Goal: Information Seeking & Learning: Learn about a topic

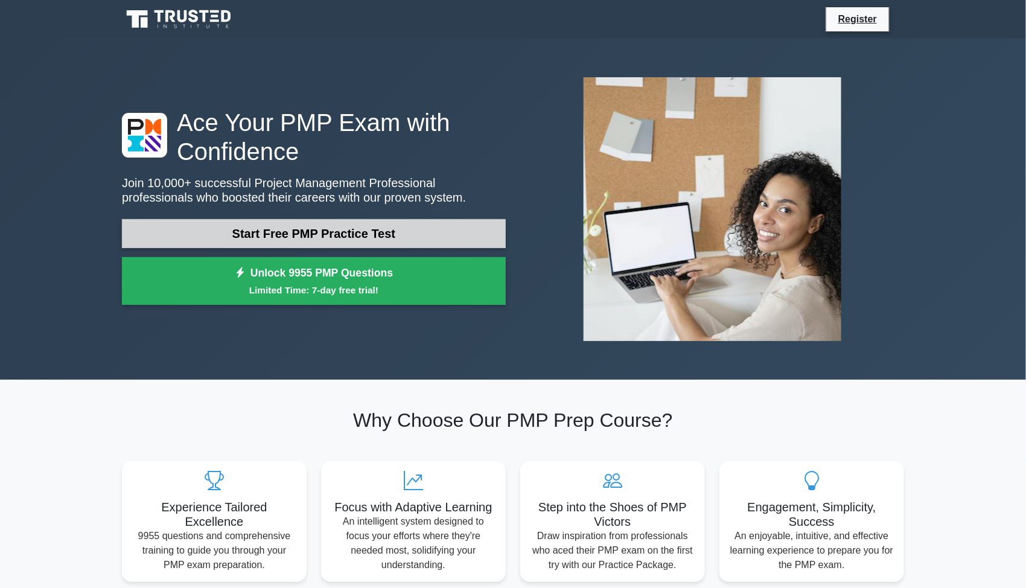
click at [329, 226] on link "Start Free PMP Practice Test" at bounding box center [314, 233] width 384 height 29
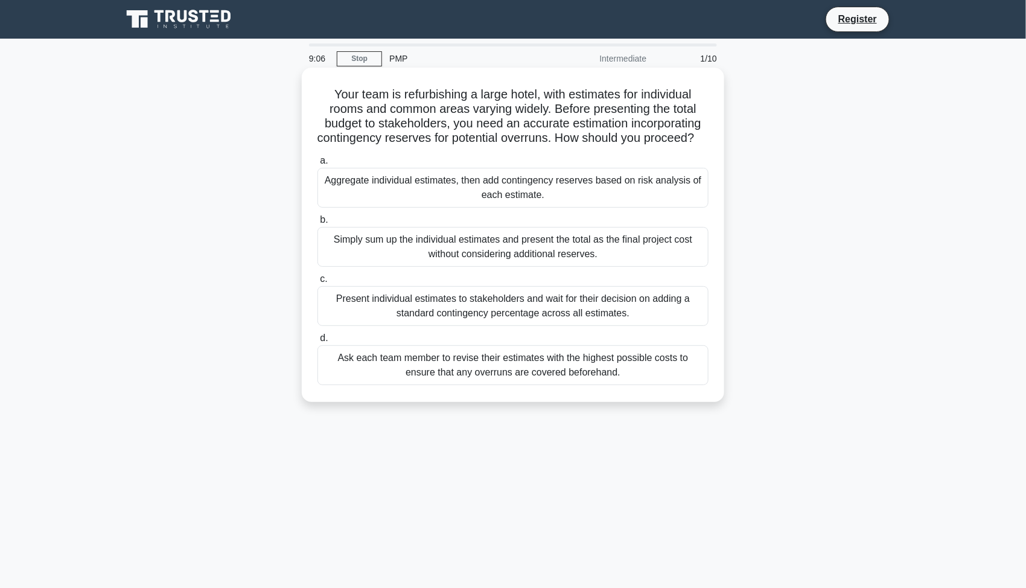
click at [392, 195] on div "Aggregate individual estimates, then add contingency reserves based on risk ana…" at bounding box center [512, 188] width 391 height 40
click at [317, 165] on input "a. Aggregate individual estimates, then add contingency reserves based on risk …" at bounding box center [317, 161] width 0 height 8
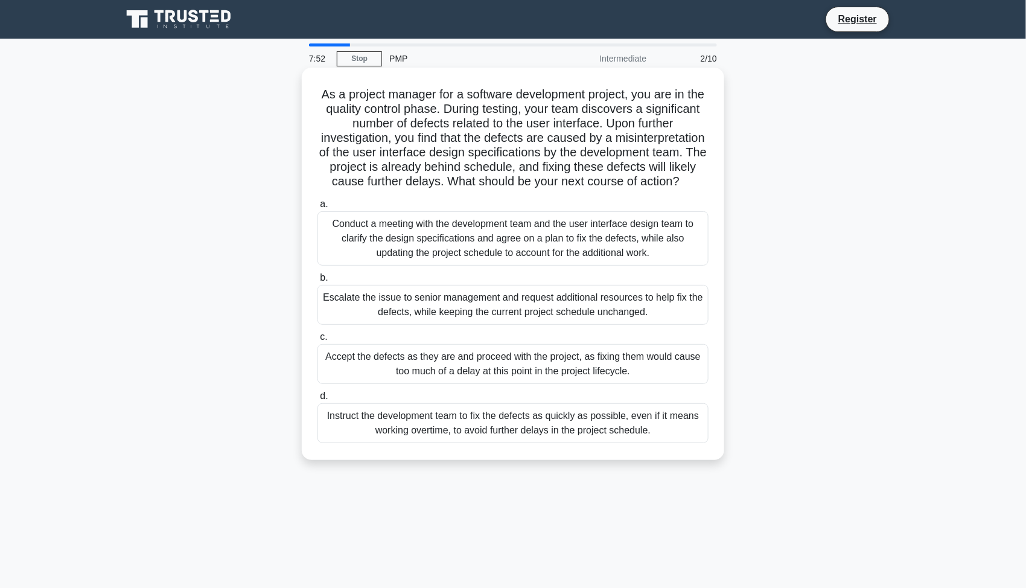
click at [449, 319] on div "Escalate the issue to senior management and request additional resources to hel…" at bounding box center [512, 305] width 391 height 40
click at [317, 282] on input "b. Escalate the issue to senior management and request additional resources to …" at bounding box center [317, 278] width 0 height 8
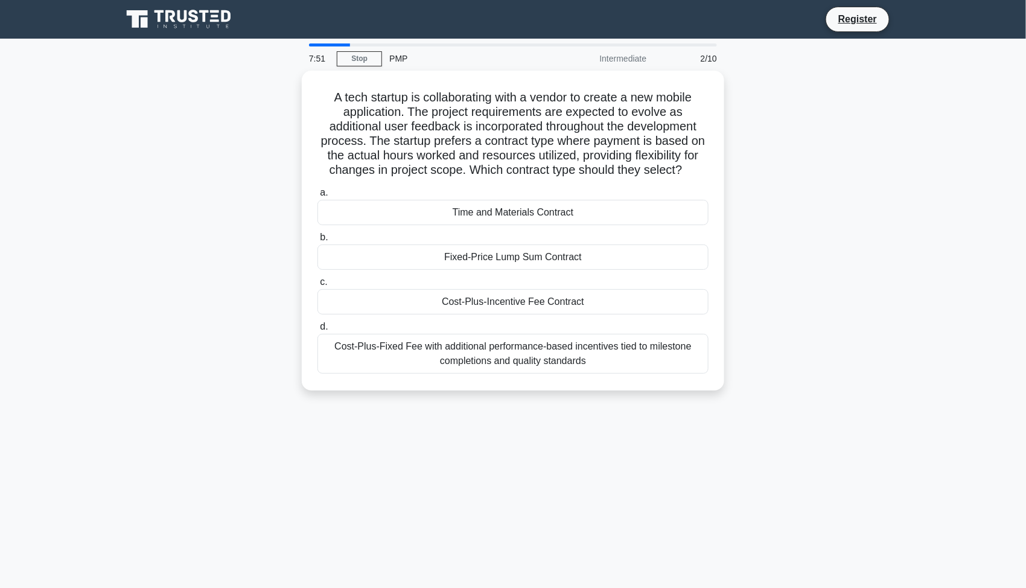
click at [449, 319] on label "d. Cost-Plus-Fixed Fee with additional performance-based incentives tied to mil…" at bounding box center [512, 346] width 391 height 54
click at [317, 323] on input "d. Cost-Plus-Fixed Fee with additional performance-based incentives tied to mil…" at bounding box center [317, 327] width 0 height 8
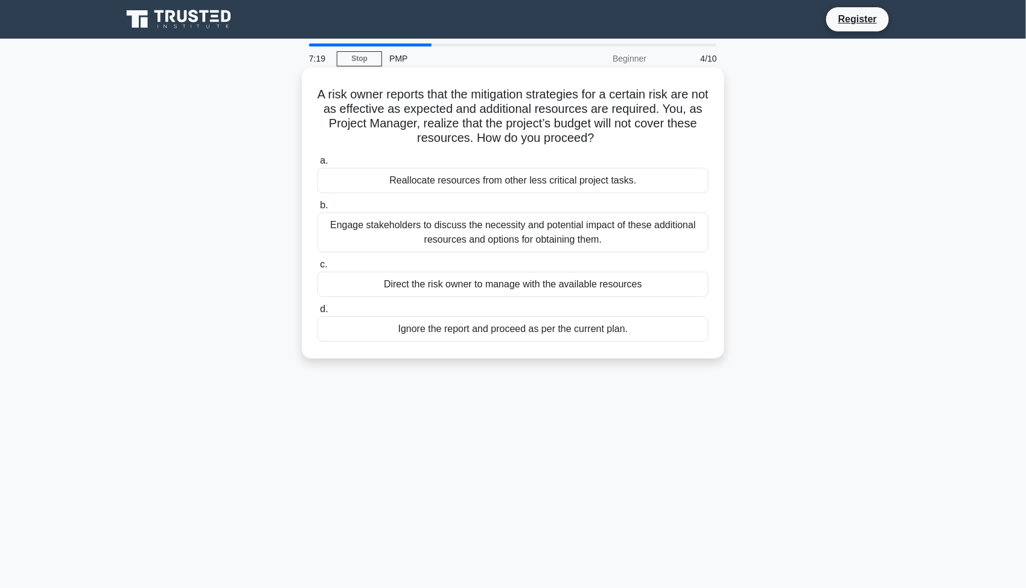
click at [462, 180] on div "Reallocate resources from other less critical project tasks." at bounding box center [512, 180] width 391 height 25
click at [317, 165] on input "a. Reallocate resources from other less critical project tasks." at bounding box center [317, 161] width 0 height 8
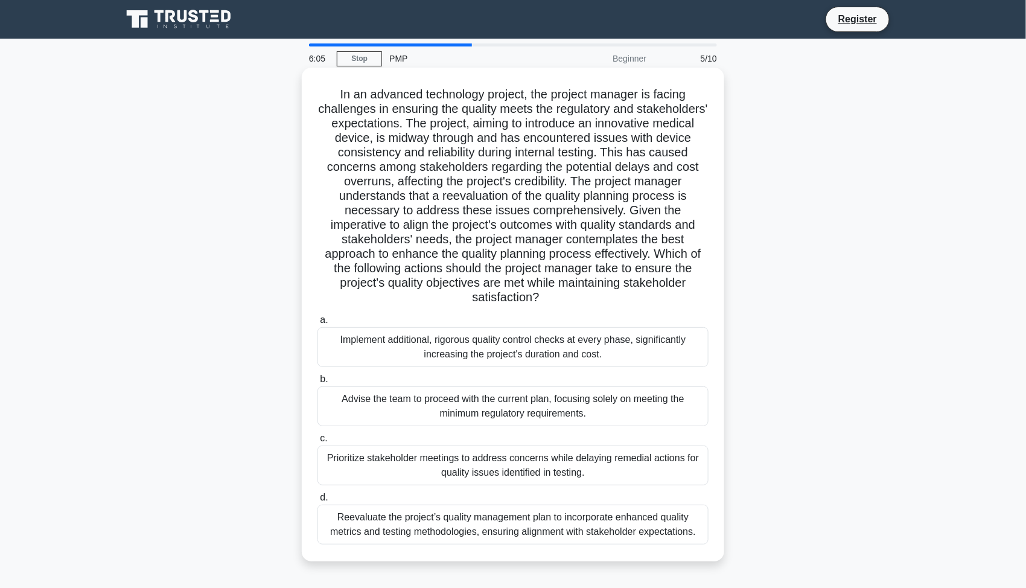
click at [456, 533] on div "Reevaluate the project’s quality management plan to incorporate enhanced qualit…" at bounding box center [512, 524] width 391 height 40
click at [317, 501] on input "d. Reevaluate the project’s quality management plan to incorporate enhanced qua…" at bounding box center [317, 498] width 0 height 8
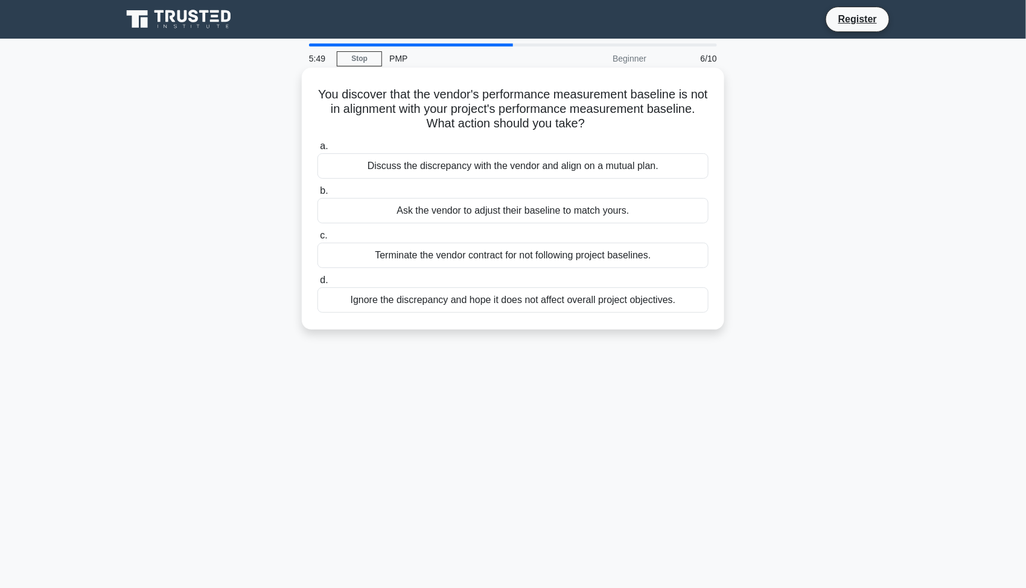
click at [624, 163] on div "Discuss the discrepancy with the vendor and align on a mutual plan." at bounding box center [512, 165] width 391 height 25
click at [317, 150] on input "a. Discuss the discrepancy with the vendor and align on a mutual plan." at bounding box center [317, 146] width 0 height 8
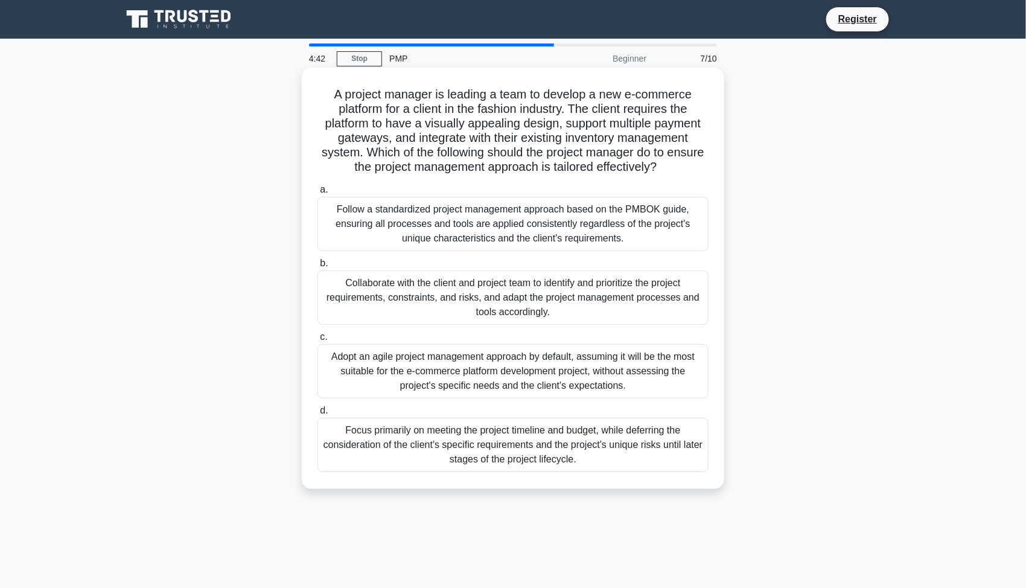
click at [620, 303] on div "Collaborate with the client and project team to identify and prioritize the pro…" at bounding box center [512, 297] width 391 height 54
click at [317, 267] on input "b. Collaborate with the client and project team to identify and prioritize the …" at bounding box center [317, 263] width 0 height 8
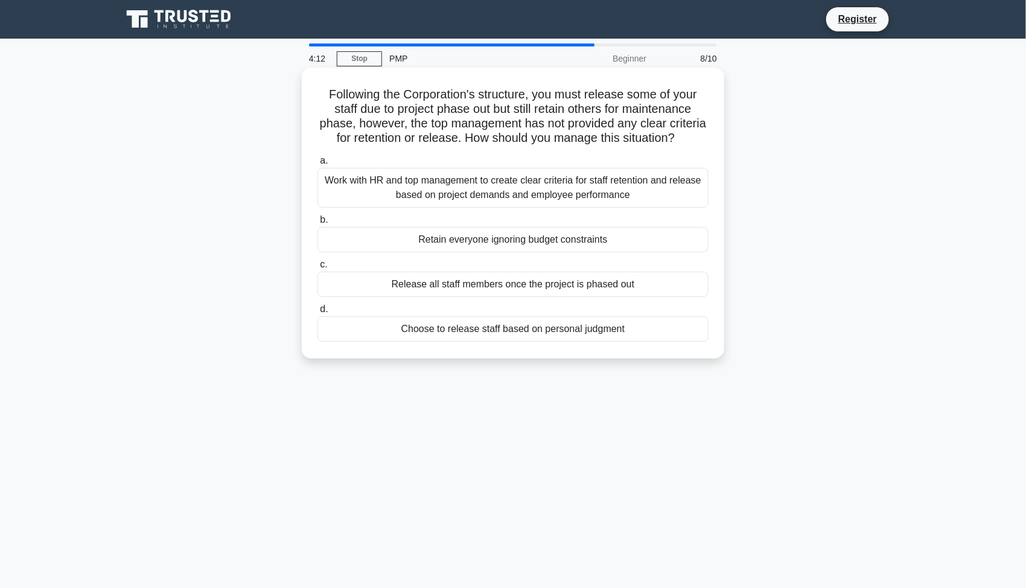
click at [625, 197] on div "Work with HR and top management to create clear criteria for staff retention an…" at bounding box center [512, 188] width 391 height 40
click at [317, 165] on input "a. Work with HR and top management to create clear criteria for staff retention…" at bounding box center [317, 161] width 0 height 8
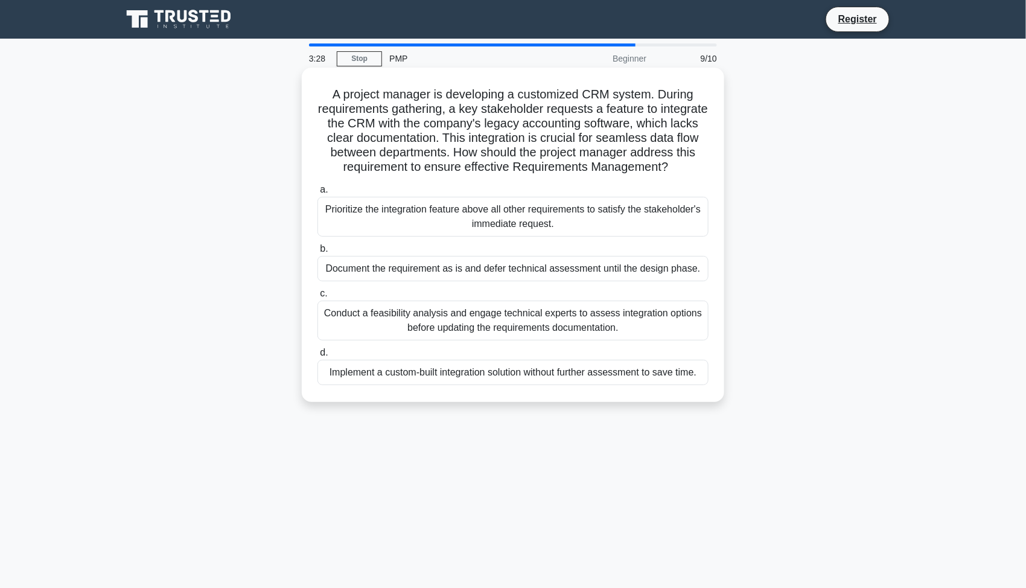
click at [647, 332] on div "Conduct a feasibility analysis and engage technical experts to assess integrati…" at bounding box center [512, 320] width 391 height 40
click at [317, 297] on input "c. Conduct a feasibility analysis and engage technical experts to assess integr…" at bounding box center [317, 294] width 0 height 8
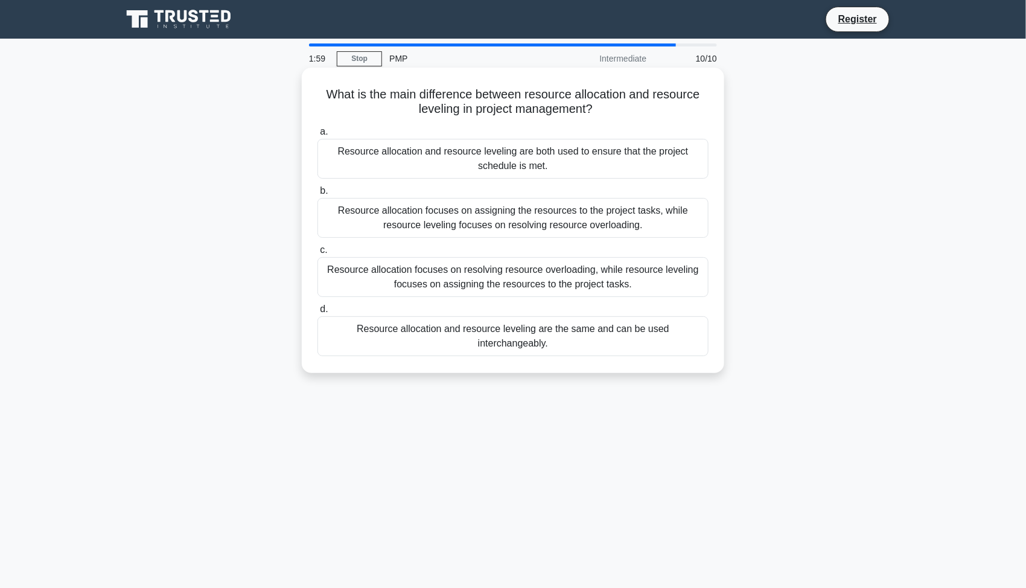
click at [612, 208] on div "Resource allocation focuses on assigning the resources to the project tasks, wh…" at bounding box center [512, 218] width 391 height 40
click at [317, 195] on input "b. Resource allocation focuses on assigning the resources to the project tasks,…" at bounding box center [317, 191] width 0 height 8
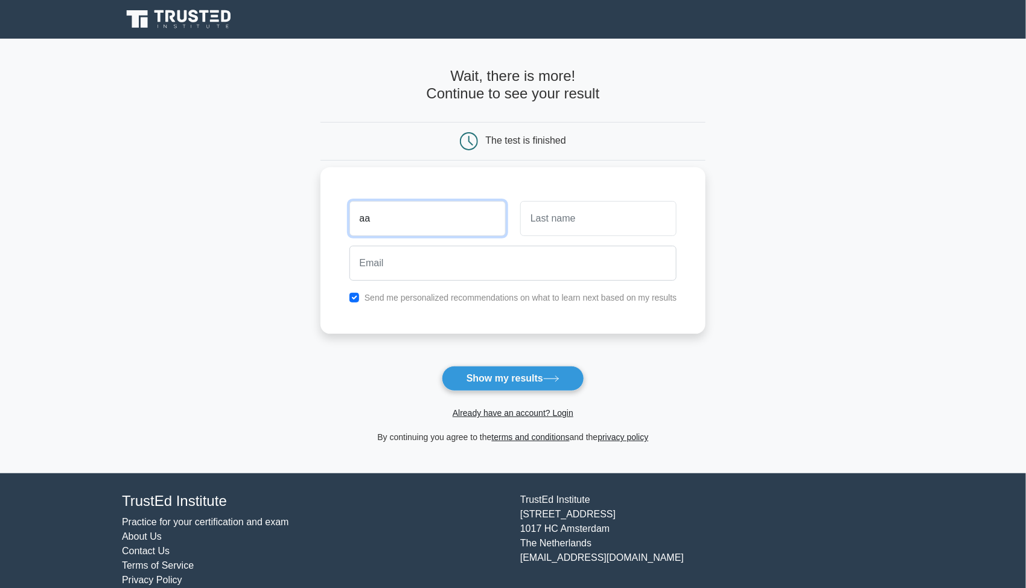
type input "aa"
type input "gg"
paste input "xinogel702@camjoint.com"
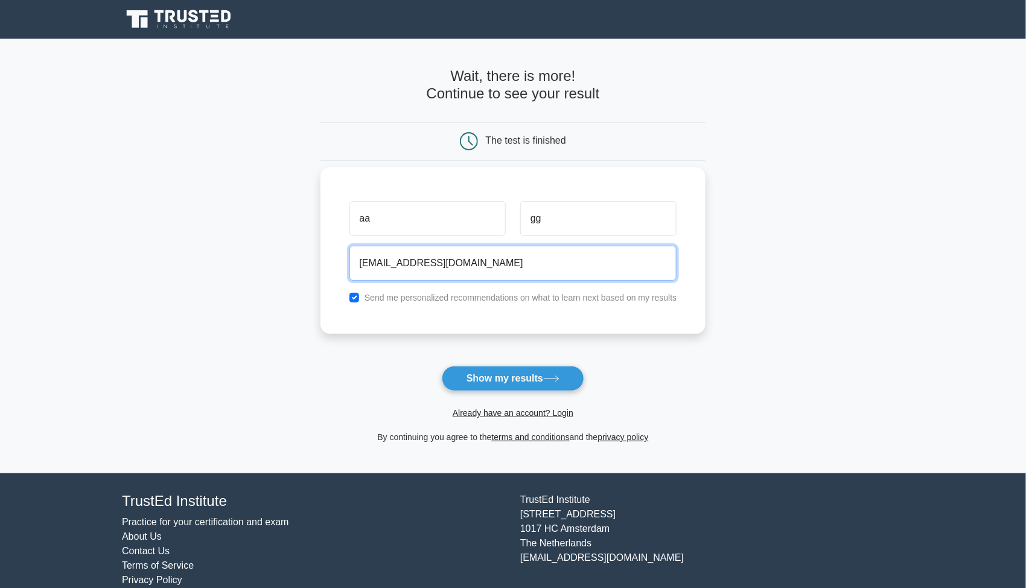
type input "xinogel702@camjoint.com"
click at [360, 294] on div "Send me personalized recommendations on what to learn next based on my results" at bounding box center [513, 297] width 342 height 14
click at [354, 297] on input "checkbox" at bounding box center [354, 298] width 10 height 10
checkbox input "false"
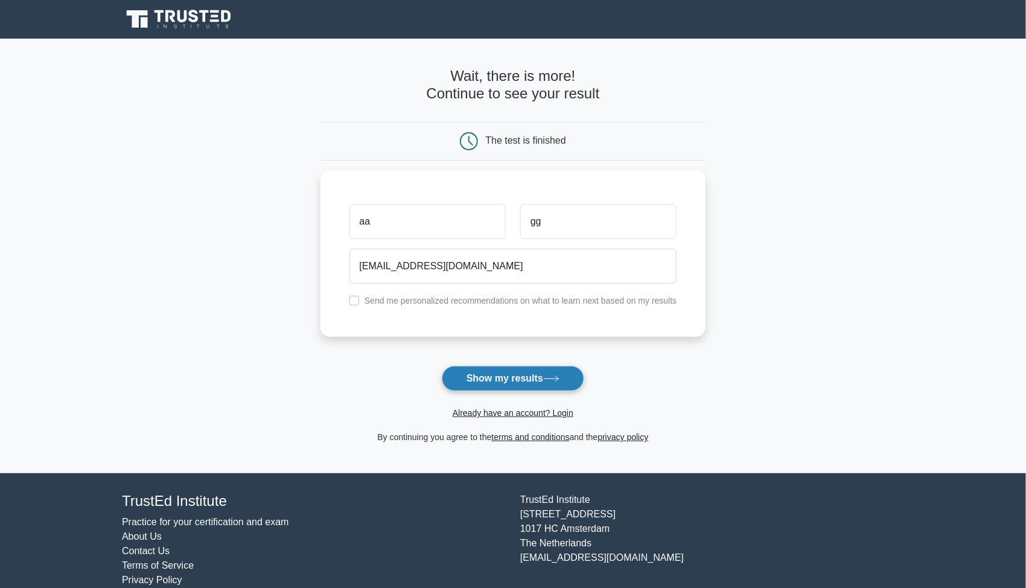
click at [484, 373] on button "Show my results" at bounding box center [513, 378] width 142 height 25
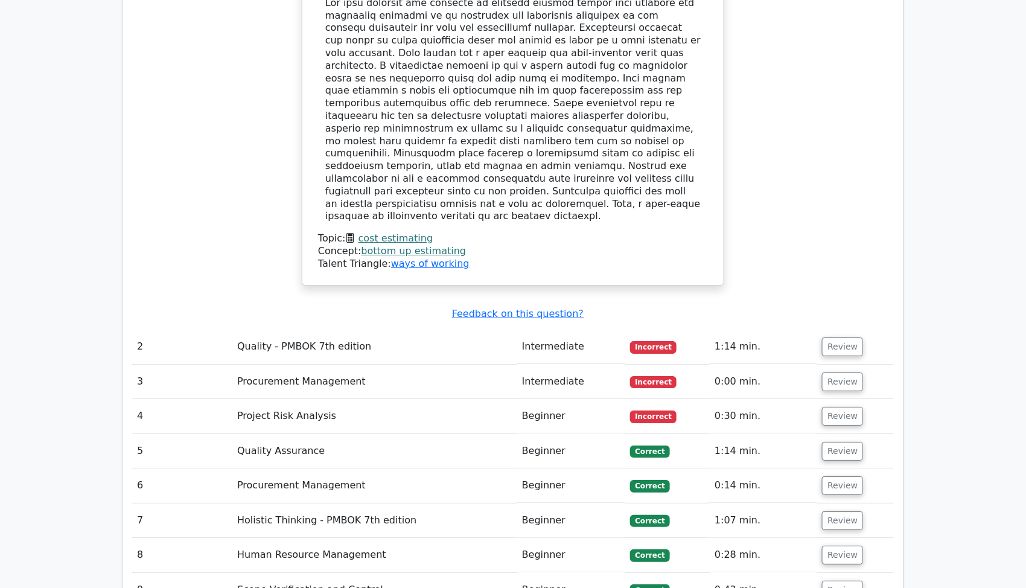
scroll to position [1531, 0]
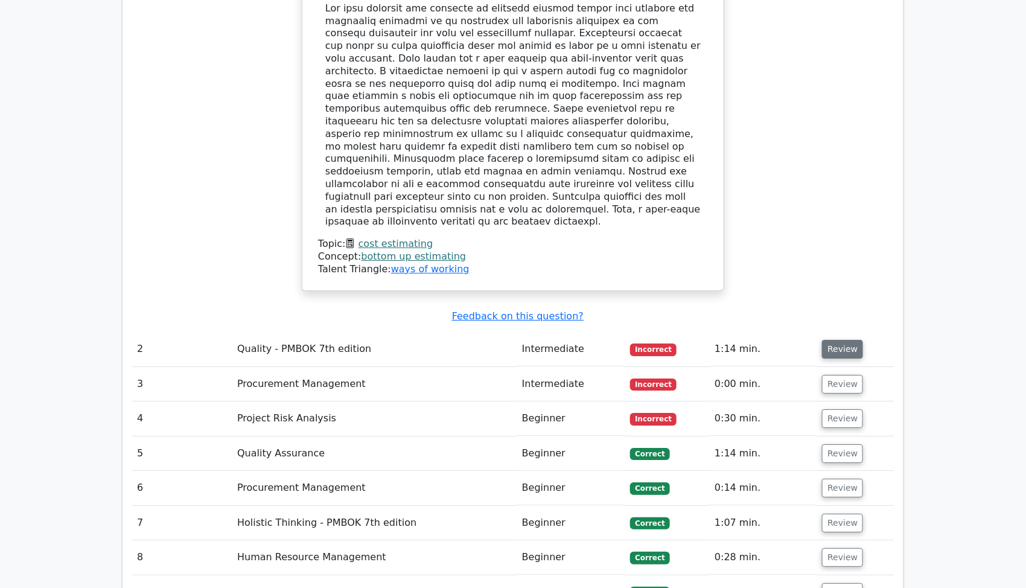
click at [842, 340] on button "Review" at bounding box center [842, 349] width 41 height 19
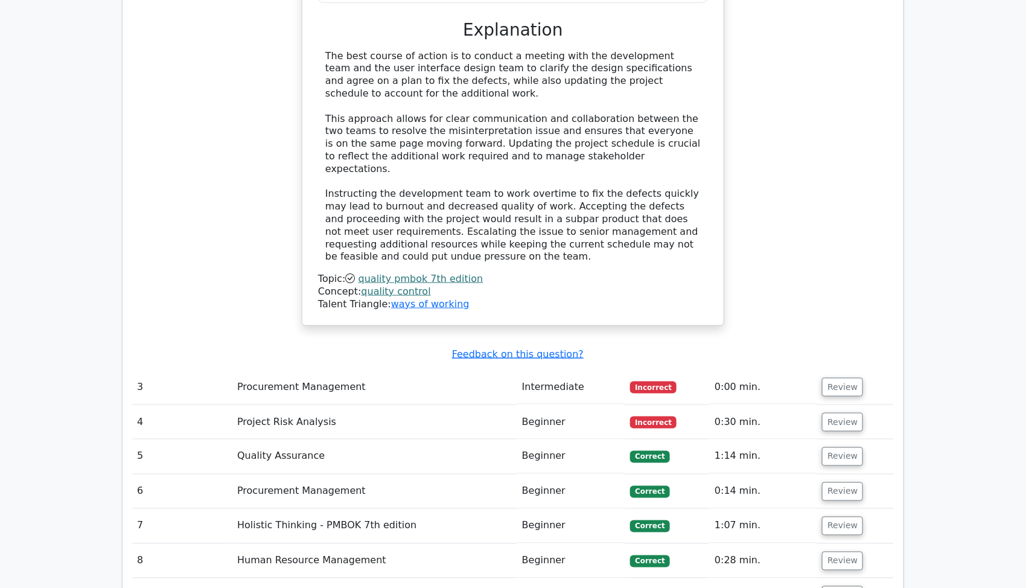
scroll to position [2265, 0]
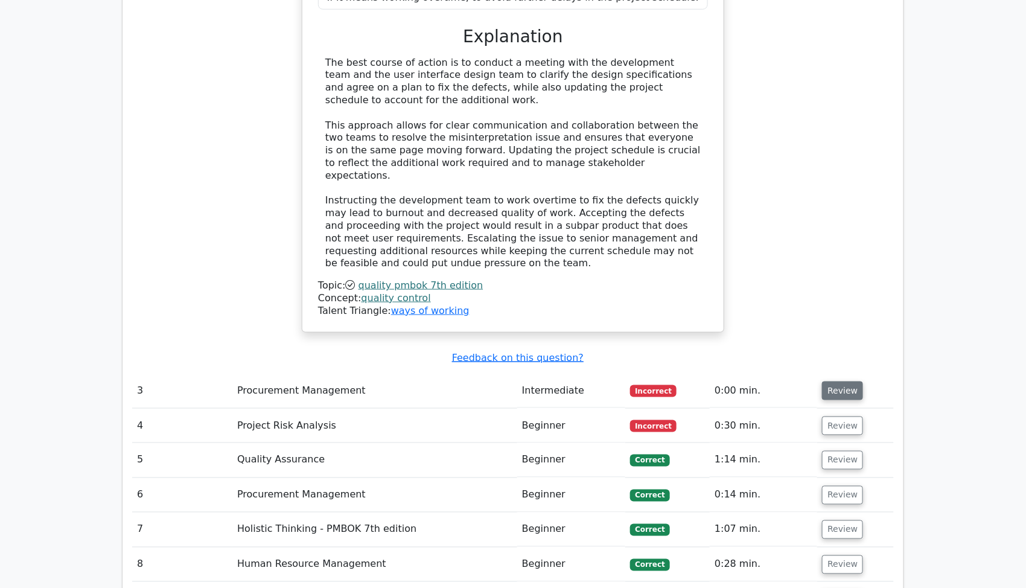
click at [855, 381] on button "Review" at bounding box center [842, 390] width 41 height 19
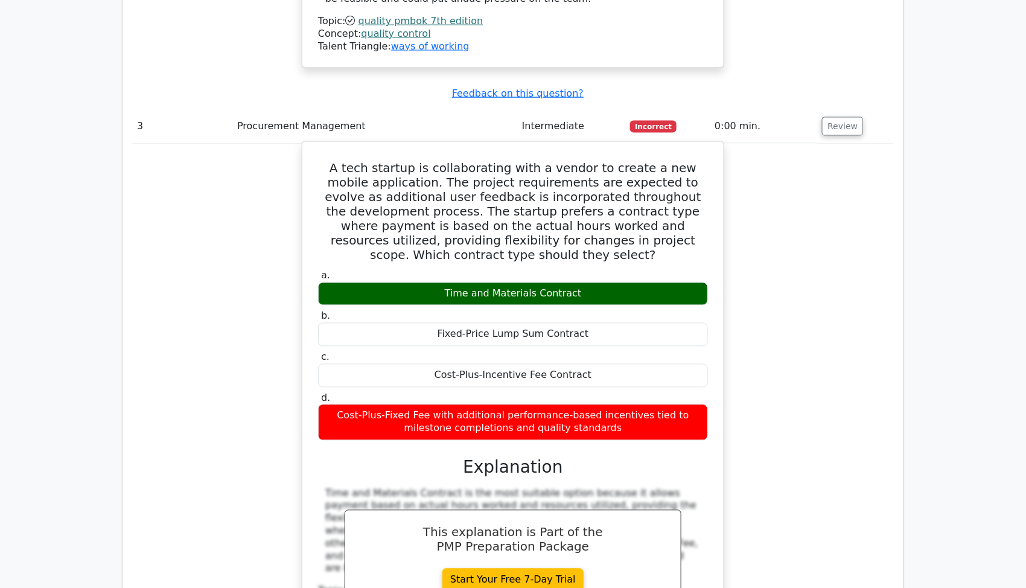
scroll to position [2528, 0]
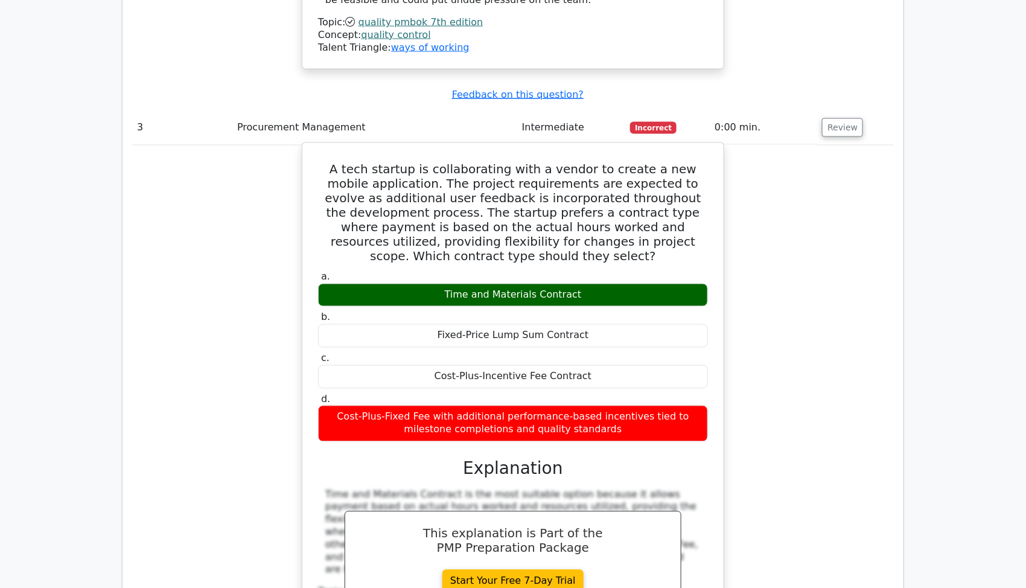
click at [520, 459] on h3 "Explanation" at bounding box center [512, 469] width 375 height 21
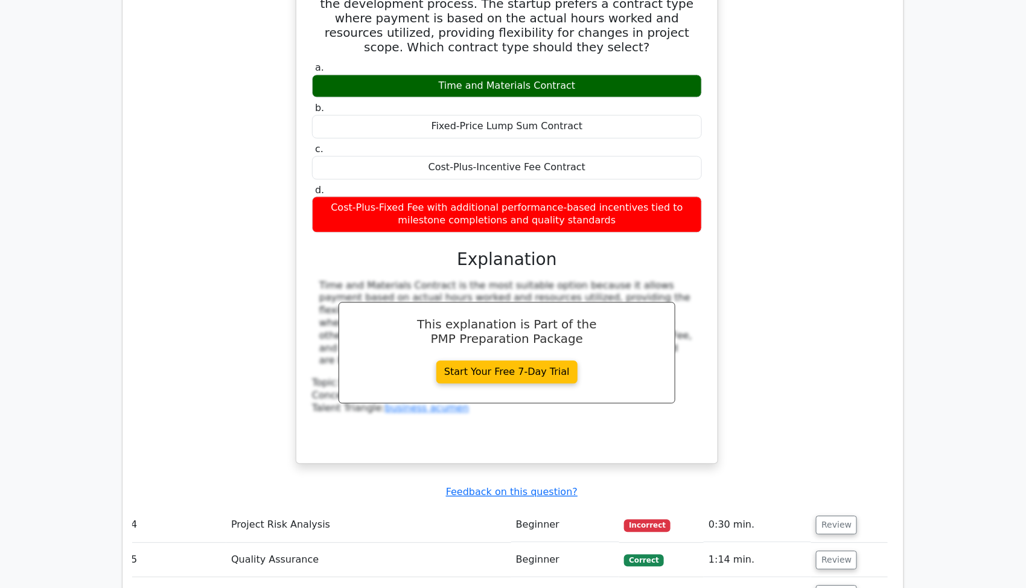
scroll to position [2768, 0]
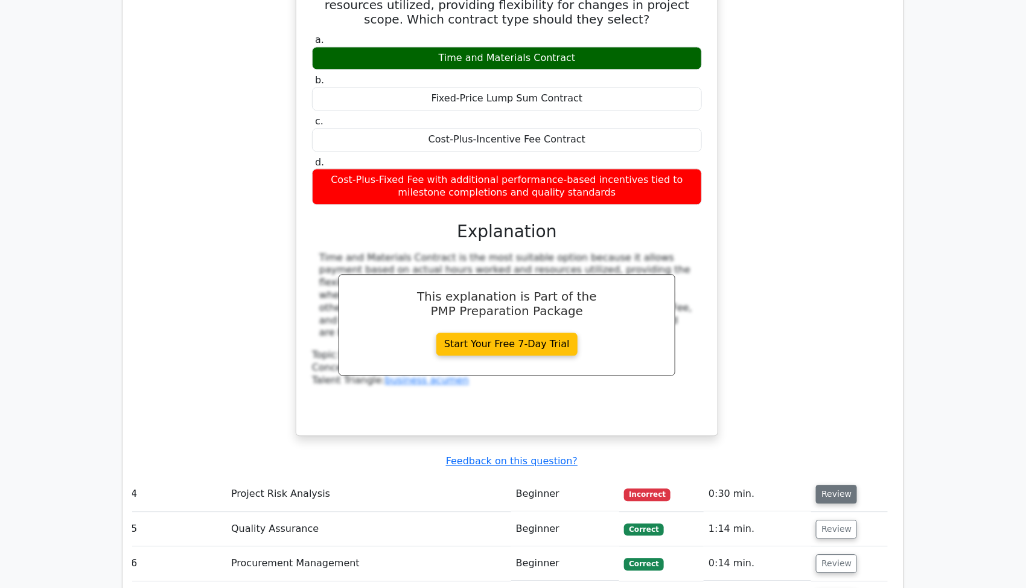
click at [819, 484] on button "Review" at bounding box center [836, 493] width 41 height 19
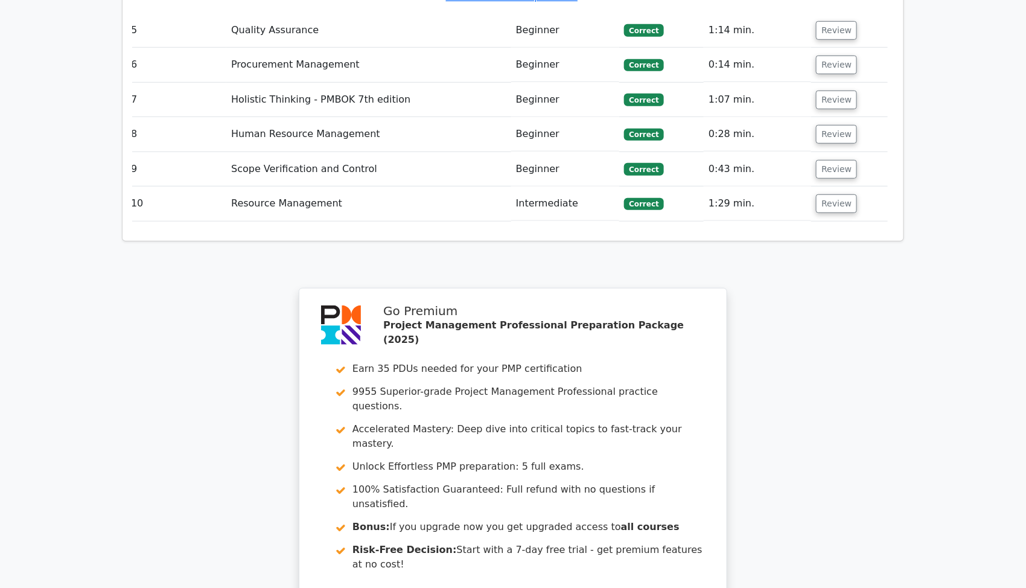
scroll to position [3875, 0]
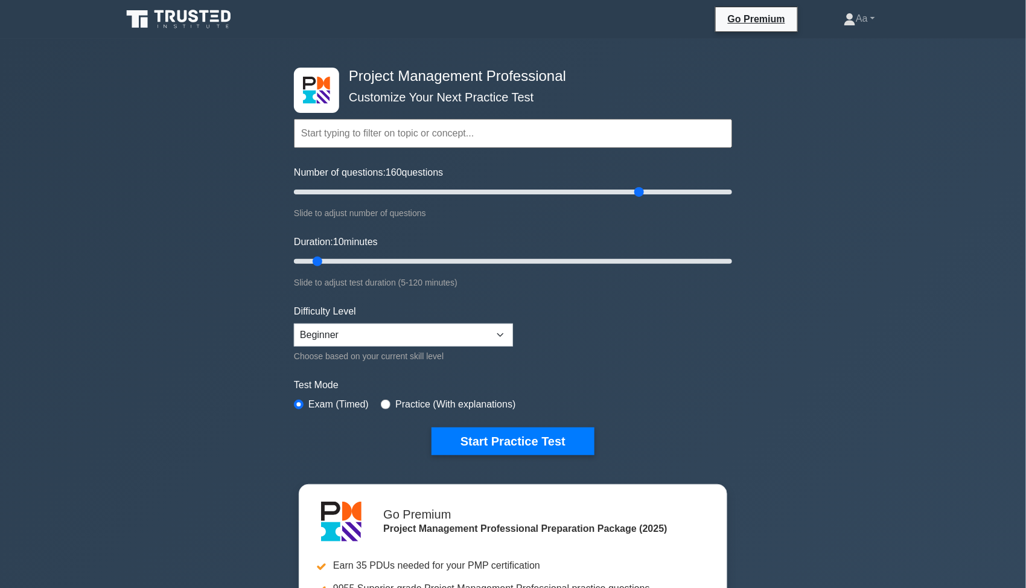
drag, startPoint x: 315, startPoint y: 185, endPoint x: 638, endPoint y: 226, distance: 326.0
type input "160"
click at [638, 199] on input "Number of questions: 160 questions" at bounding box center [513, 192] width 438 height 14
click at [464, 331] on select "Beginner Intermediate Expert" at bounding box center [403, 334] width 219 height 23
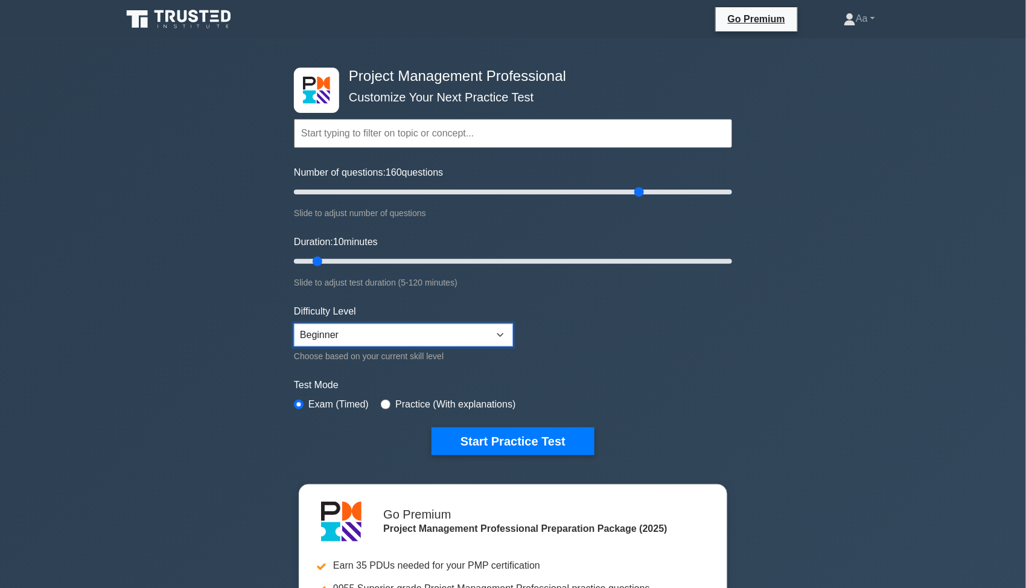
click at [464, 331] on select "Beginner Intermediate Expert" at bounding box center [403, 334] width 219 height 23
select select "intermediate"
click at [294, 323] on select "Beginner Intermediate Expert" at bounding box center [403, 334] width 219 height 23
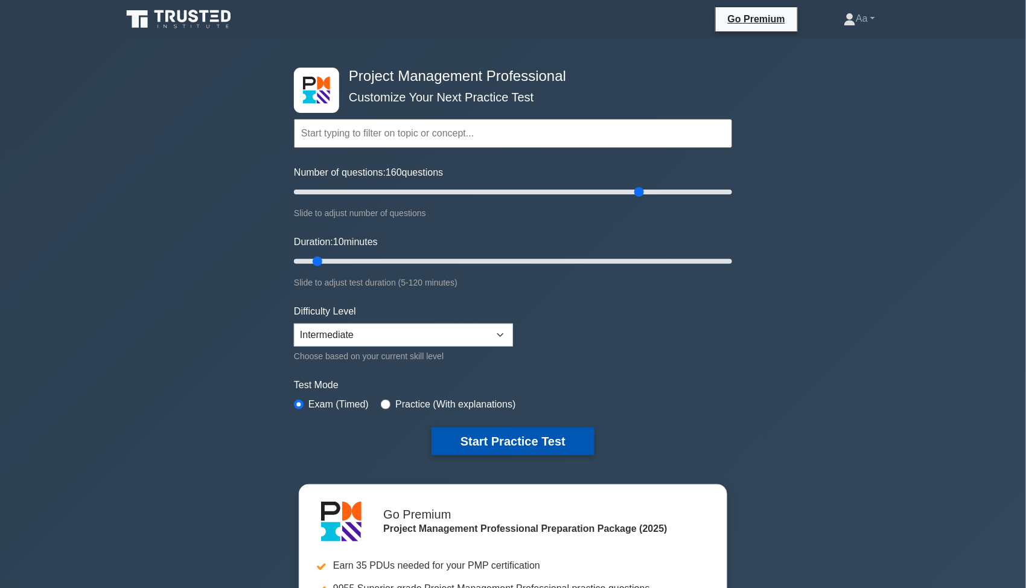
click at [580, 439] on button "Start Practice Test" at bounding box center [512, 441] width 163 height 28
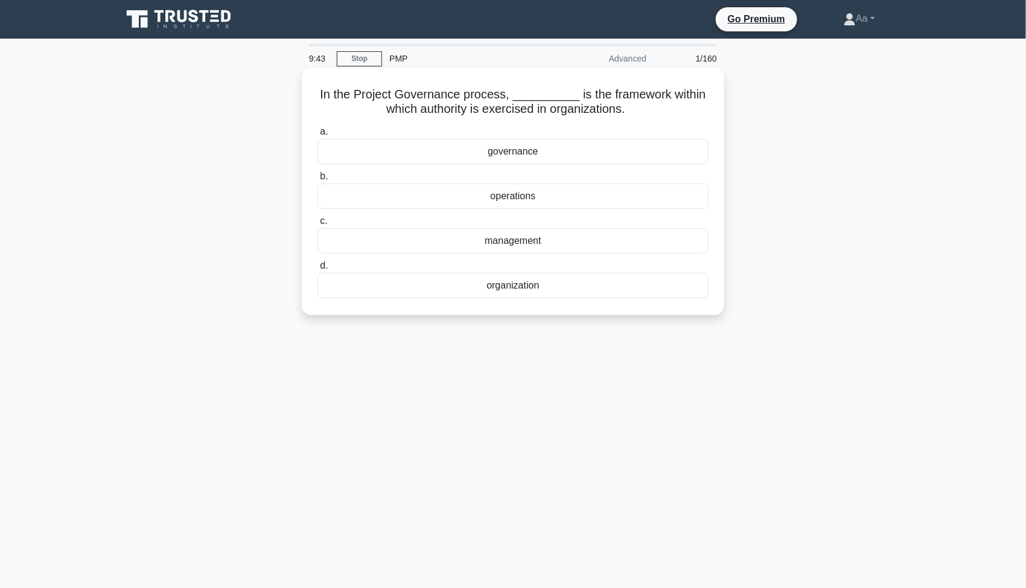
click at [547, 247] on div "management" at bounding box center [512, 240] width 391 height 25
click at [317, 225] on input "c. management" at bounding box center [317, 221] width 0 height 8
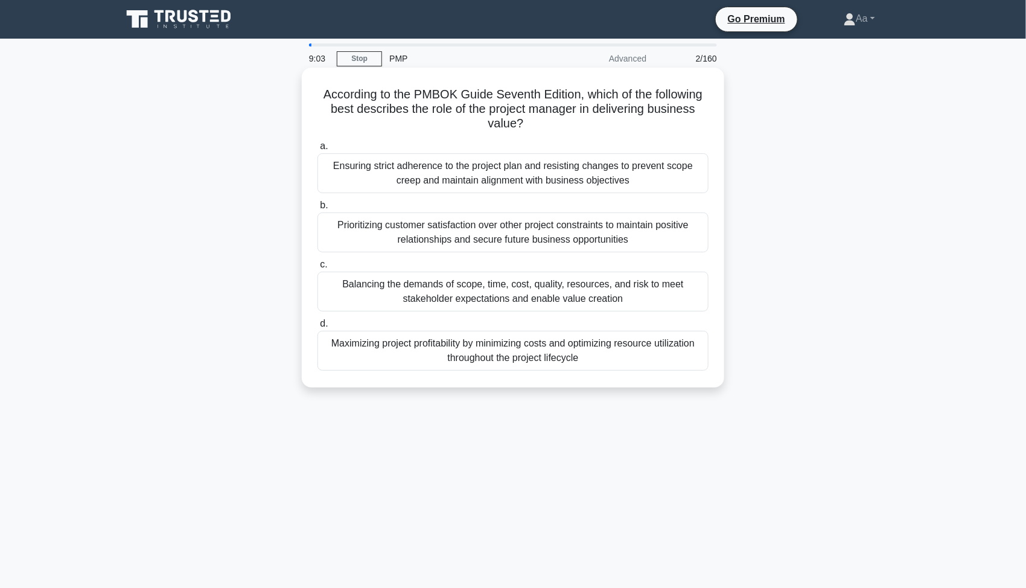
click at [512, 316] on label "d. Maximizing project profitability by minimizing costs and optimizing resource…" at bounding box center [512, 343] width 391 height 54
click at [317, 320] on input "d. Maximizing project profitability by minimizing costs and optimizing resource…" at bounding box center [317, 324] width 0 height 8
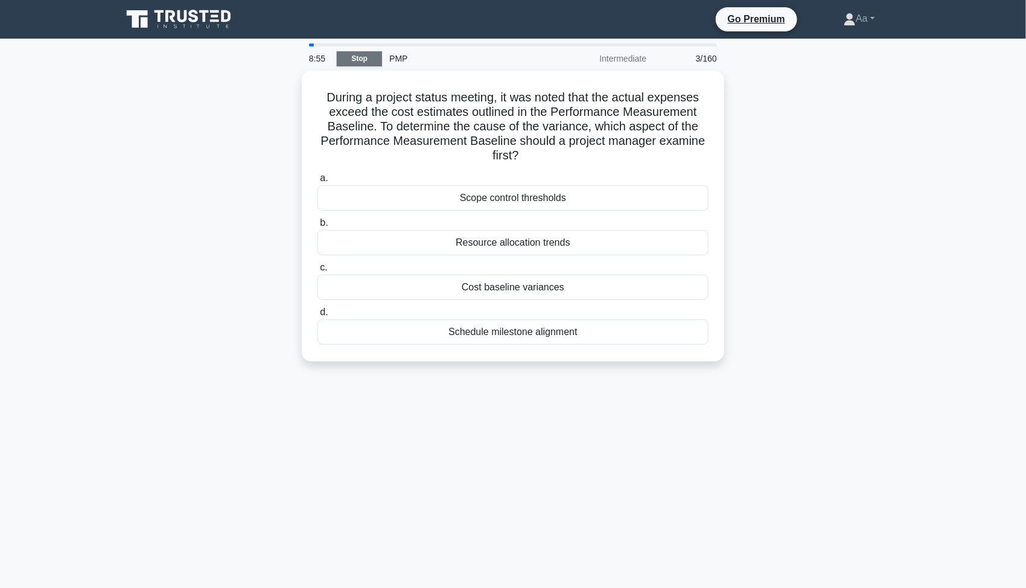
click at [369, 63] on link "Stop" at bounding box center [359, 58] width 45 height 15
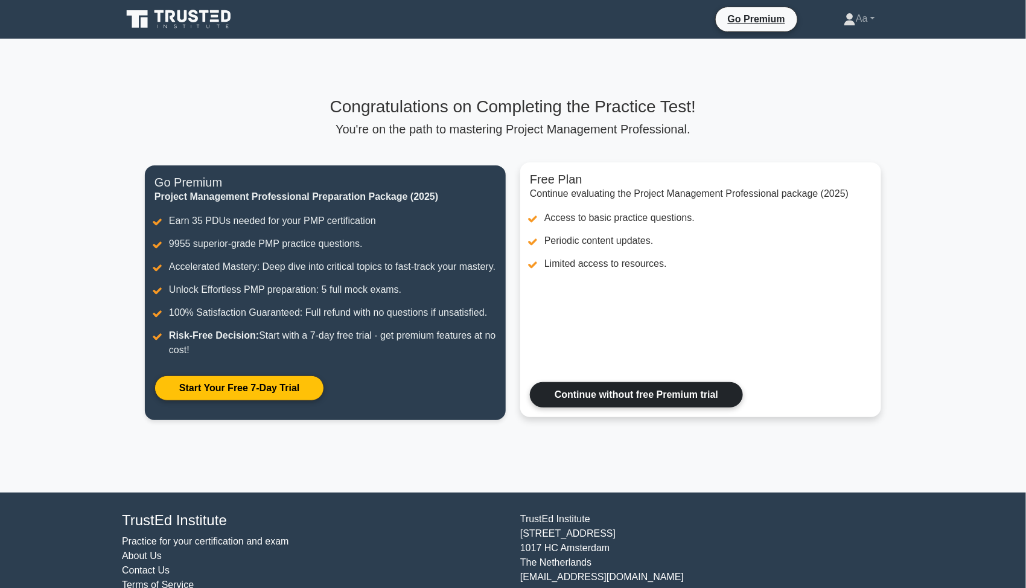
scroll to position [51, 0]
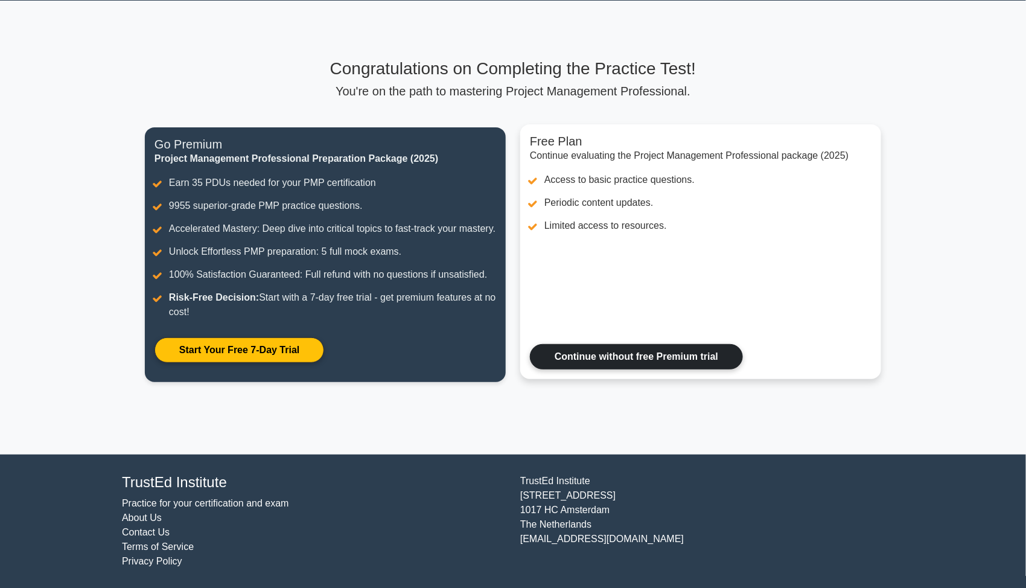
click at [567, 346] on link "Continue without free Premium trial" at bounding box center [636, 356] width 213 height 25
